Goal: Obtain resource: Obtain resource

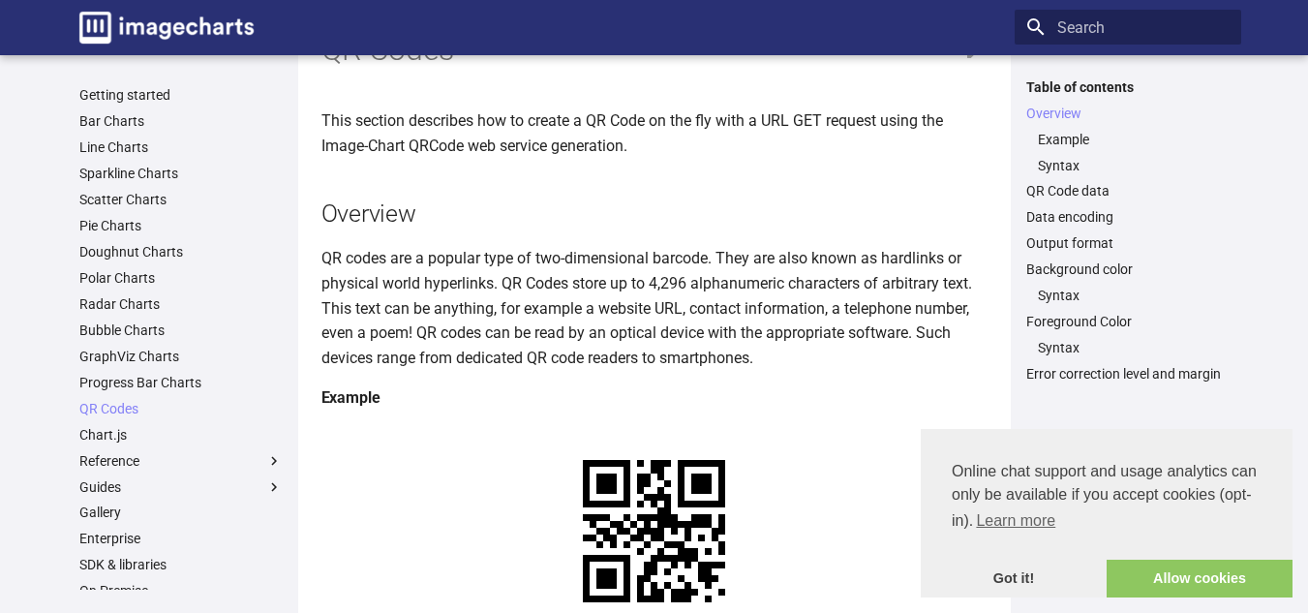
scroll to position [290, 0]
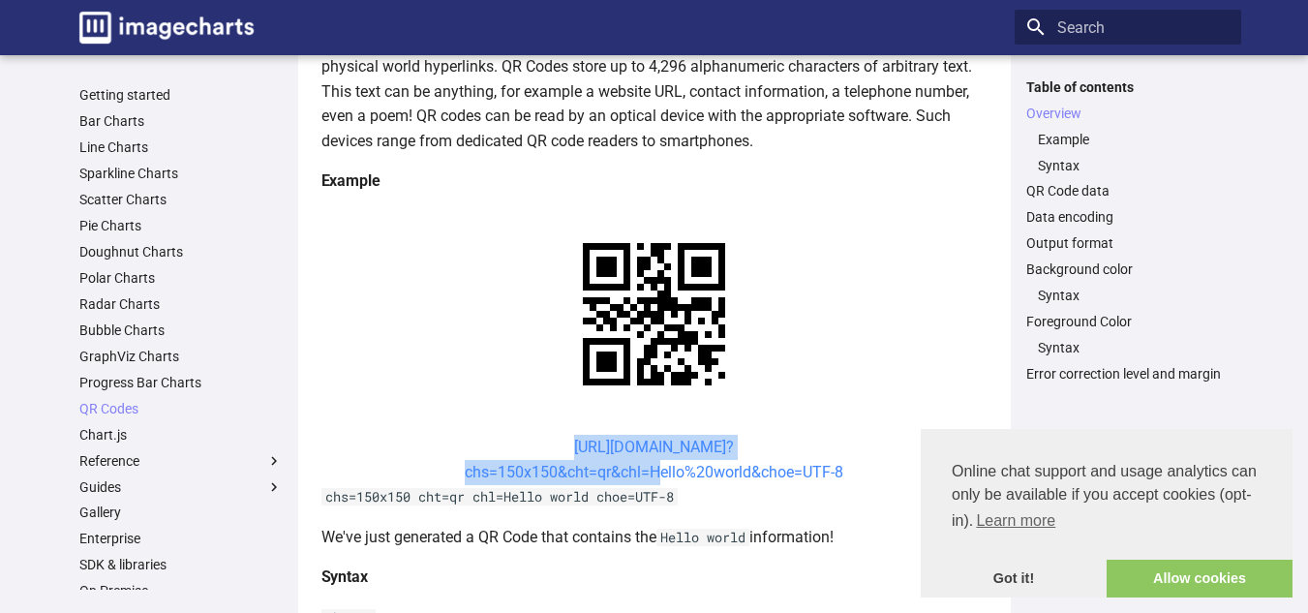
drag, startPoint x: 537, startPoint y: 254, endPoint x: 650, endPoint y: 285, distance: 116.5
click at [650, 435] on center "[URL][DOMAIN_NAME]? chs=150x150&cht=qr&chl=Hello%20world&choe=UTF-8" at bounding box center [654, 459] width 666 height 49
copy link "[URL][DOMAIN_NAME]? chs=150x150&cht=qr&chl="
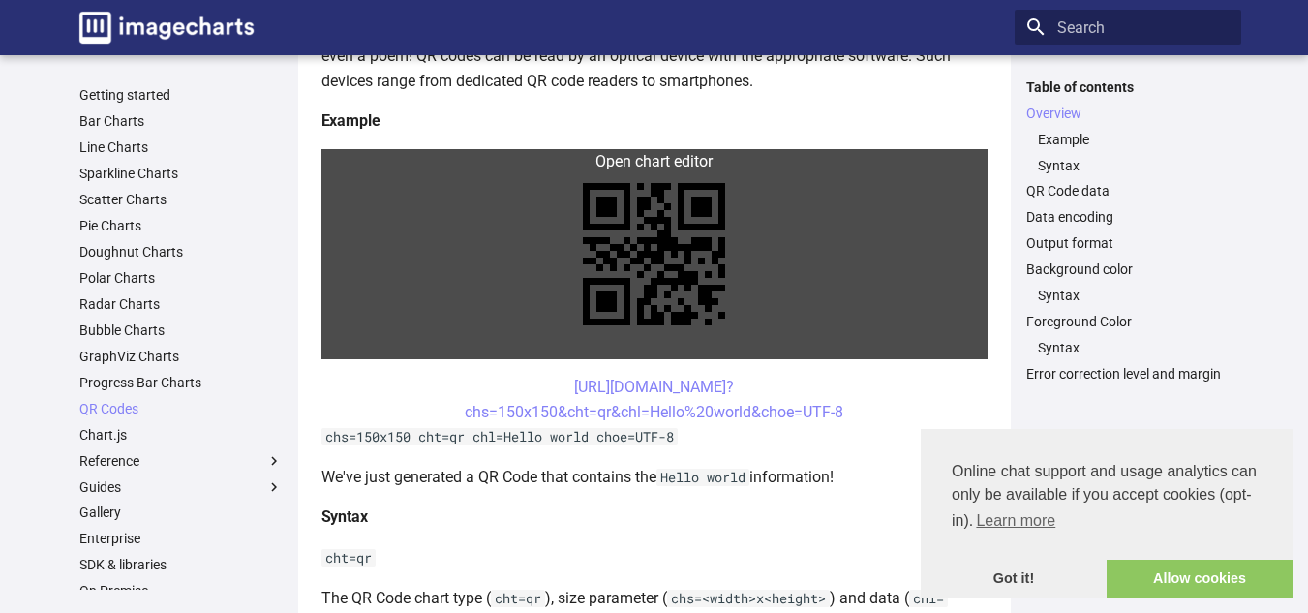
scroll to position [384, 0]
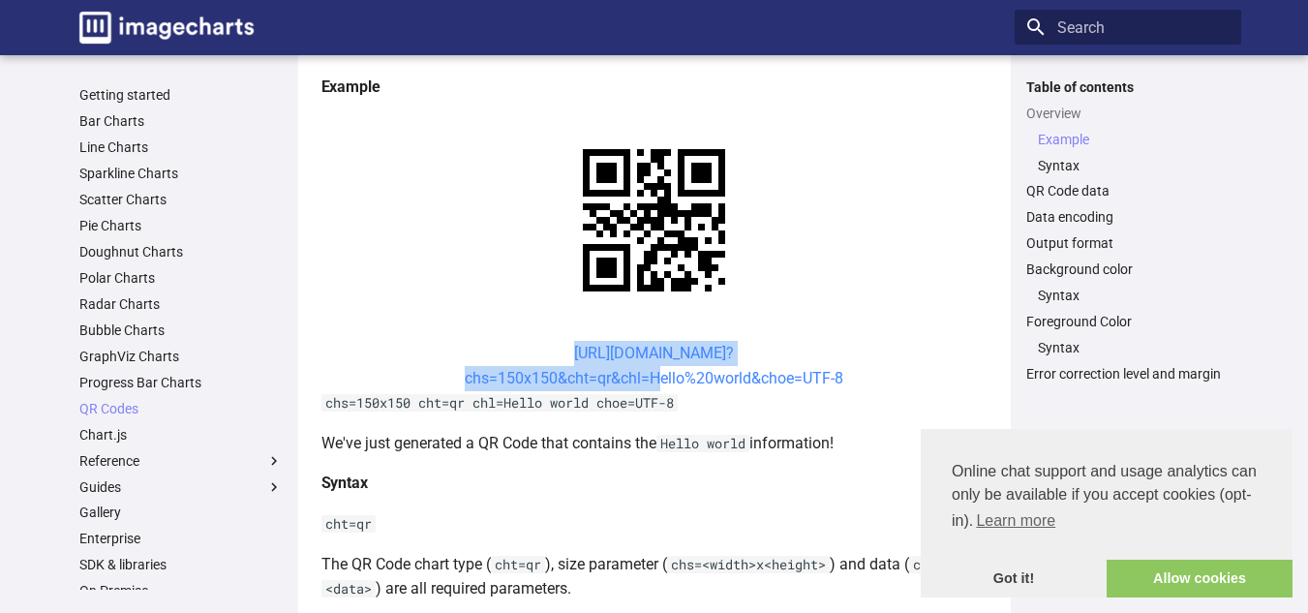
drag, startPoint x: 533, startPoint y: 350, endPoint x: 650, endPoint y: 378, distance: 119.3
click at [650, 378] on center "[URL][DOMAIN_NAME]? chs=150x150&cht=qr&chl=Hello%20world&choe=UTF-8" at bounding box center [654, 365] width 666 height 49
copy link "[URL][DOMAIN_NAME]? chs=150x150&cht=qr&chl="
